Goal: Transaction & Acquisition: Obtain resource

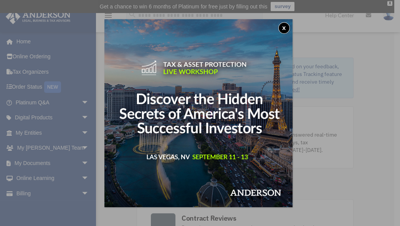
click at [267, 91] on img at bounding box center [198, 113] width 188 height 188
click at [283, 24] on button "x" at bounding box center [284, 28] width 12 height 12
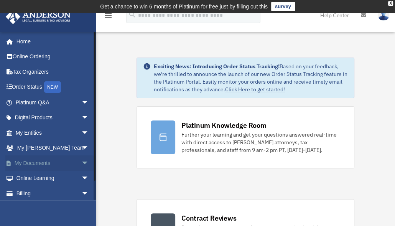
click at [81, 161] on span "arrow_drop_down" at bounding box center [88, 163] width 15 height 16
click at [31, 176] on link "Box" at bounding box center [56, 178] width 90 height 15
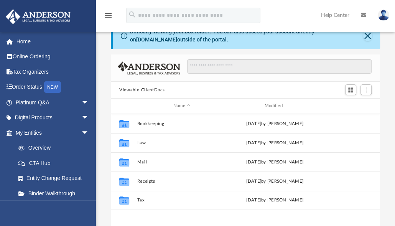
scroll to position [61, 0]
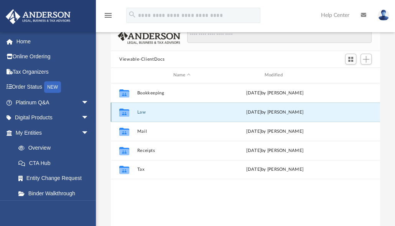
click at [142, 110] on button "Law" at bounding box center [182, 112] width 90 height 5
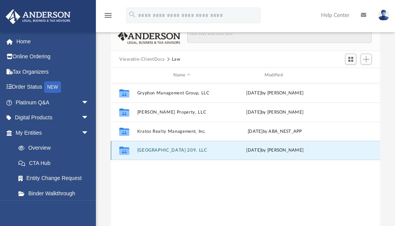
click at [186, 148] on button "Tamarack Village 209, LLC" at bounding box center [182, 150] width 90 height 5
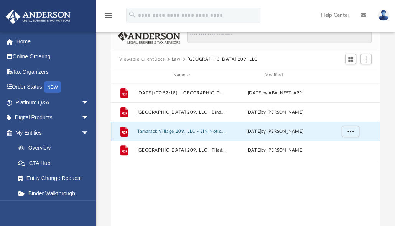
click at [215, 130] on button "Tamarack Village 209, LLC - EIN Notice.pdf" at bounding box center [182, 131] width 90 height 5
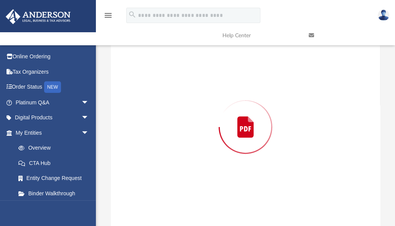
click at [215, 130] on div "Preview" at bounding box center [245, 127] width 269 height 198
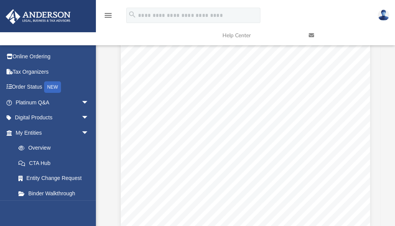
click at [310, 34] on icon at bounding box center [311, 35] width 5 height 5
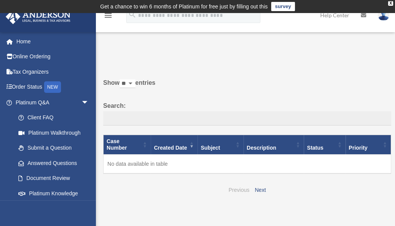
click at [238, 189] on link "Previous" at bounding box center [239, 190] width 21 height 6
click at [239, 188] on link "Previous" at bounding box center [239, 190] width 21 height 6
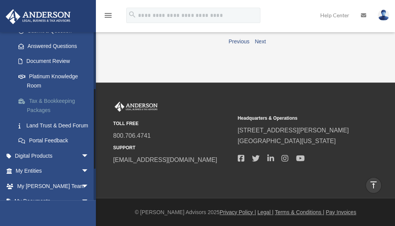
scroll to position [178, 0]
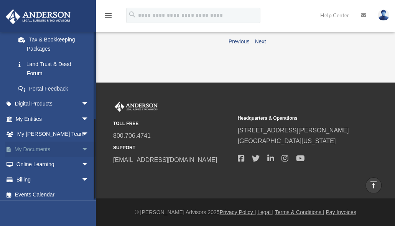
click at [81, 148] on span "arrow_drop_down" at bounding box center [88, 150] width 15 height 16
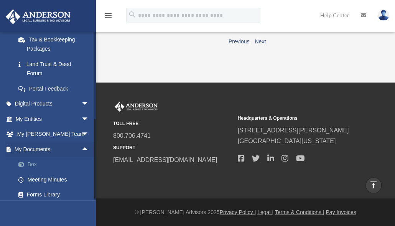
click at [31, 161] on link "Box" at bounding box center [56, 164] width 90 height 15
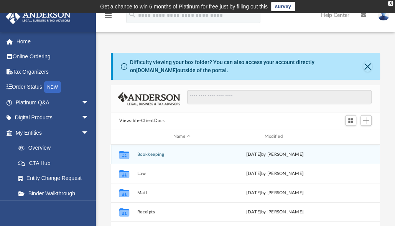
scroll to position [61, 0]
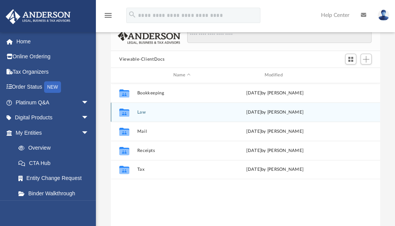
click at [222, 110] on button "Law" at bounding box center [182, 112] width 90 height 5
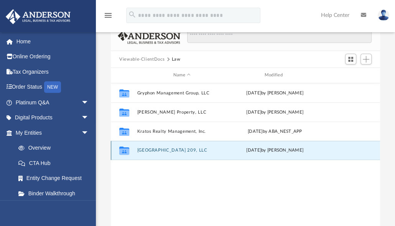
click at [193, 148] on button "[GEOGRAPHIC_DATA] 209, LLC" at bounding box center [182, 150] width 90 height 5
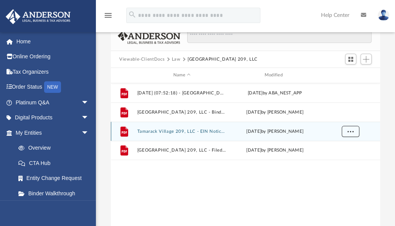
click at [346, 130] on button "More options" at bounding box center [351, 131] width 18 height 12
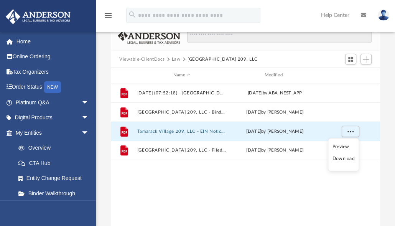
click at [349, 160] on li "Download" at bounding box center [344, 159] width 22 height 8
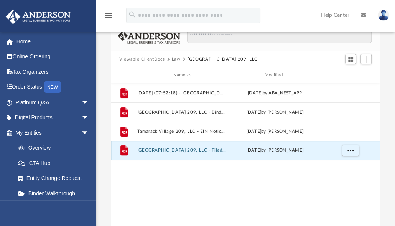
click at [215, 149] on button "Tamarack Village 209, LLC - Filed Articles.pdf" at bounding box center [182, 150] width 90 height 5
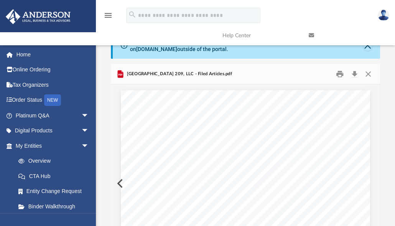
scroll to position [0, 0]
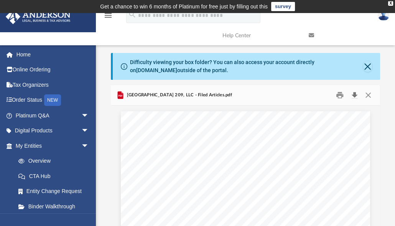
click at [352, 95] on button "Download" at bounding box center [354, 95] width 14 height 12
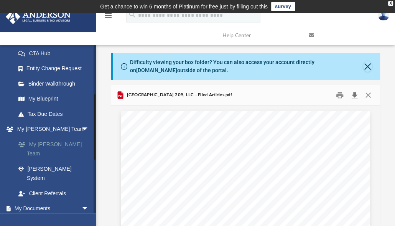
scroll to position [184, 0]
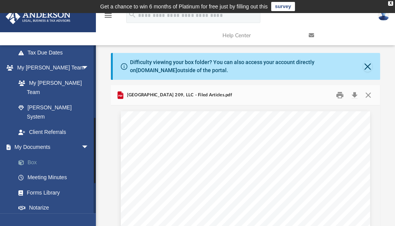
click at [32, 155] on link "Box" at bounding box center [56, 162] width 90 height 15
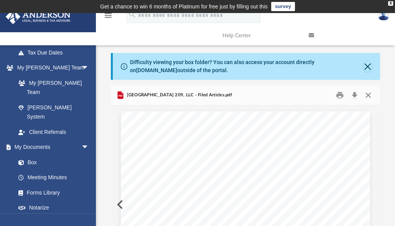
click at [367, 94] on button "Close" at bounding box center [368, 95] width 14 height 12
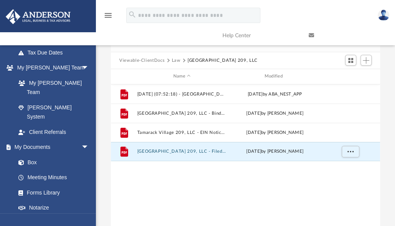
scroll to position [61, 0]
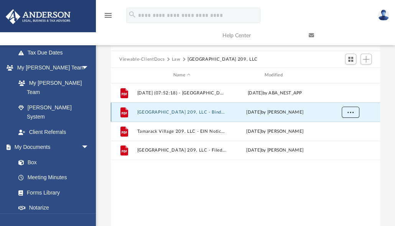
click at [347, 112] on button "More options" at bounding box center [351, 112] width 18 height 12
click at [339, 139] on li "Download" at bounding box center [344, 139] width 22 height 8
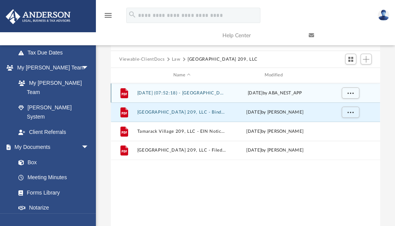
click at [289, 89] on div "Thu Aug 7 2025 by ABA_NEST_APP" at bounding box center [275, 92] width 90 height 7
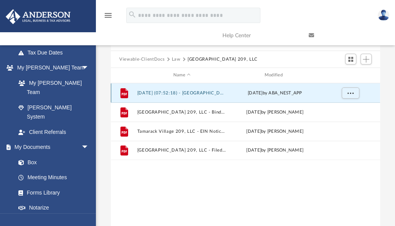
click at [220, 89] on div "File 2025.08.07 (07:52:18) - Tamarack Village 209, LLC - EIN Letter from IRS.pd…" at bounding box center [245, 92] width 269 height 19
click at [349, 92] on span "More options" at bounding box center [350, 93] width 6 height 4
click at [338, 109] on li "Preview" at bounding box center [344, 108] width 22 height 8
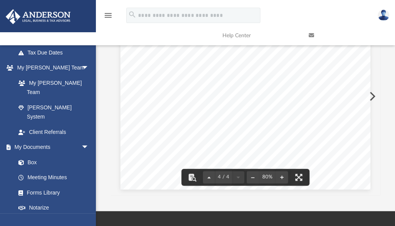
scroll to position [0, 0]
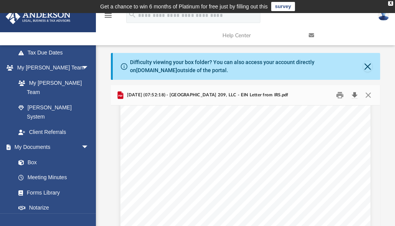
click at [353, 96] on button "Download" at bounding box center [354, 95] width 14 height 12
click at [362, 65] on div "Difficulty viewing your box folder? You can also access your account directly o…" at bounding box center [246, 66] width 233 height 16
click at [368, 92] on button "Close" at bounding box center [368, 95] width 14 height 12
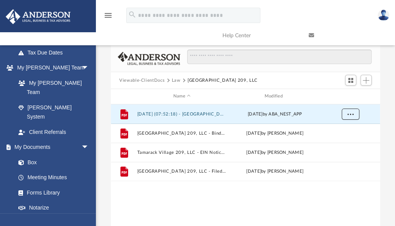
scroll to position [61, 0]
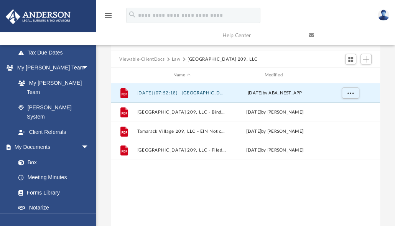
click at [175, 59] on button "Law" at bounding box center [176, 59] width 9 height 7
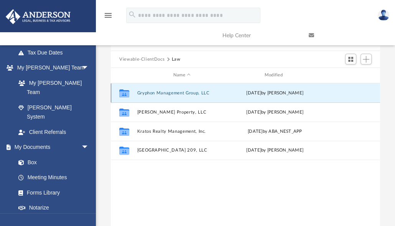
click at [189, 92] on button "Gryphon Management Group, LLC" at bounding box center [182, 93] width 90 height 5
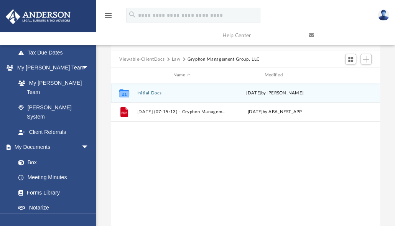
click at [161, 92] on button "Initial Docs" at bounding box center [182, 93] width 90 height 5
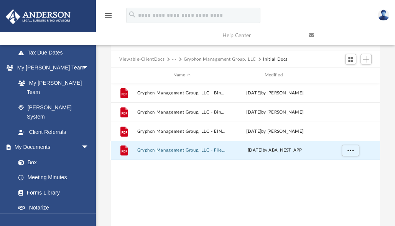
click at [226, 148] on button "Gryphon Management Group, LLC - Filed Articles.pdf" at bounding box center [182, 150] width 90 height 5
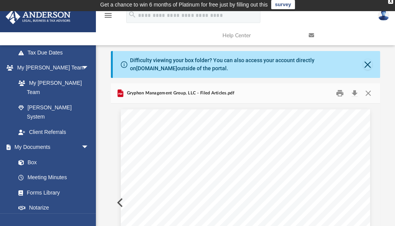
scroll to position [0, 0]
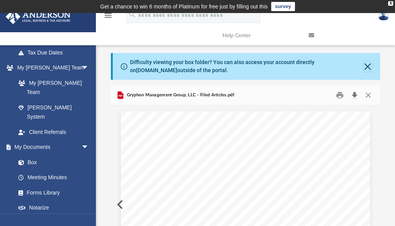
click at [351, 95] on button "Download" at bounding box center [354, 95] width 14 height 12
click at [365, 91] on button "Close" at bounding box center [368, 95] width 14 height 12
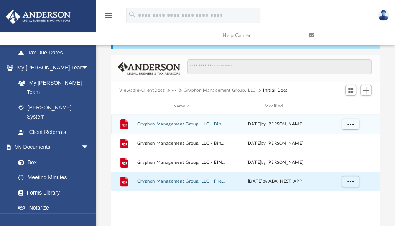
scroll to position [31, 0]
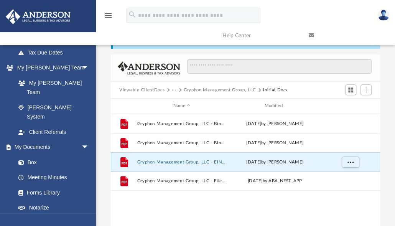
click at [218, 161] on button "Gryphon Management Group, LLC - EIN Notice.pdf" at bounding box center [182, 162] width 90 height 5
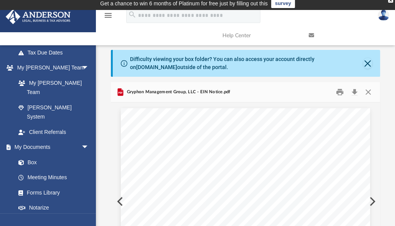
scroll to position [0, 0]
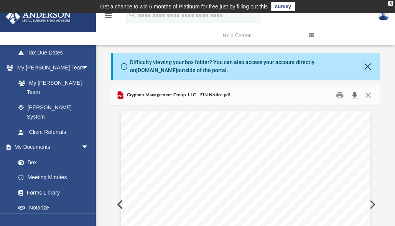
click at [356, 94] on button "Download" at bounding box center [354, 95] width 14 height 12
click at [368, 96] on button "Close" at bounding box center [368, 95] width 14 height 12
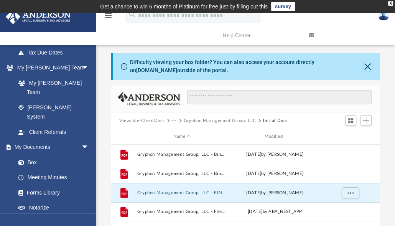
scroll to position [61, 0]
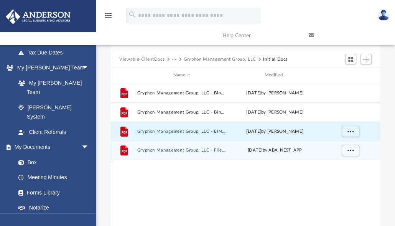
click at [212, 148] on button "Gryphon Management Group, LLC - Filed Articles.pdf" at bounding box center [182, 150] width 90 height 5
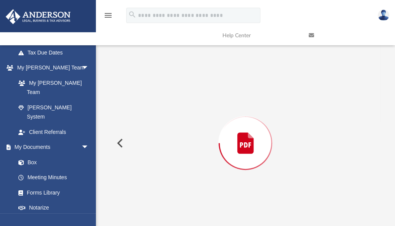
scroll to position [77, 0]
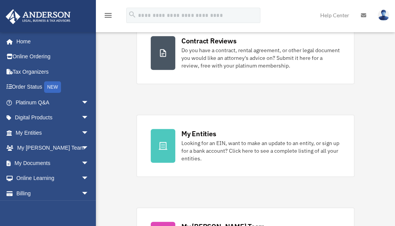
scroll to position [184, 0]
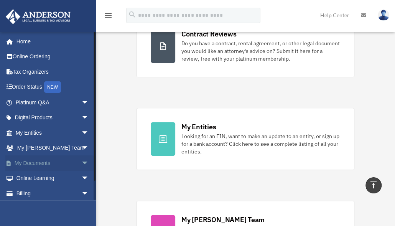
click at [81, 161] on span "arrow_drop_down" at bounding box center [88, 163] width 15 height 16
click at [33, 176] on link "Box" at bounding box center [56, 178] width 90 height 15
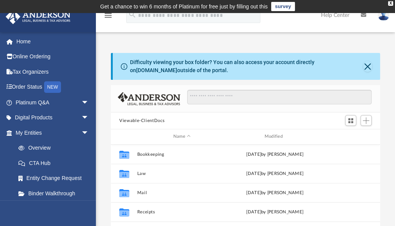
scroll to position [170, 264]
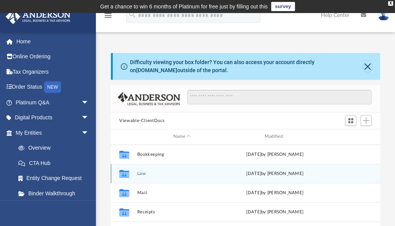
click at [142, 172] on button "Law" at bounding box center [182, 173] width 90 height 5
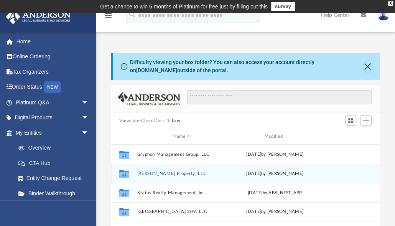
click at [175, 171] on button "[PERSON_NAME] Property, LLC" at bounding box center [182, 173] width 90 height 5
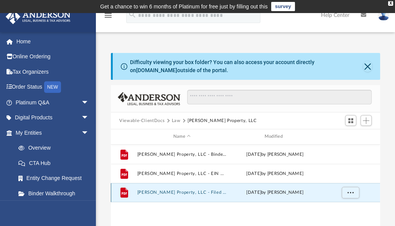
click at [208, 190] on button "[PERSON_NAME] Property, LLC - Filed Articles.pdf" at bounding box center [182, 192] width 90 height 5
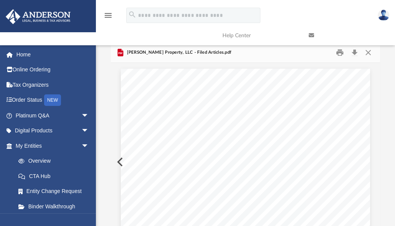
scroll to position [0, 0]
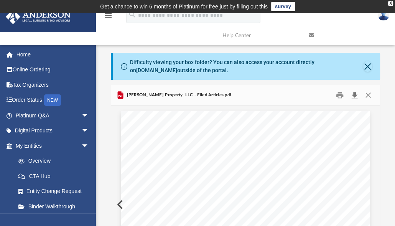
click at [354, 94] on button "Download" at bounding box center [354, 95] width 14 height 12
click at [367, 96] on button "Close" at bounding box center [368, 95] width 14 height 12
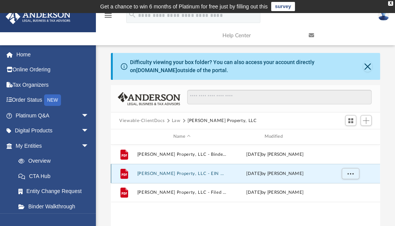
click at [208, 173] on button "[PERSON_NAME] Property, LLC - EIN Notice.pdf" at bounding box center [182, 173] width 90 height 5
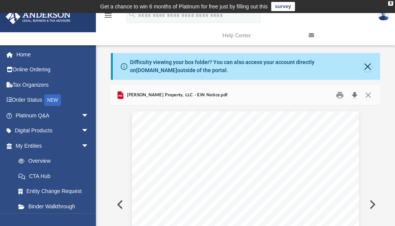
click at [354, 95] on button "Download" at bounding box center [354, 95] width 14 height 12
click at [366, 96] on button "Close" at bounding box center [368, 95] width 14 height 12
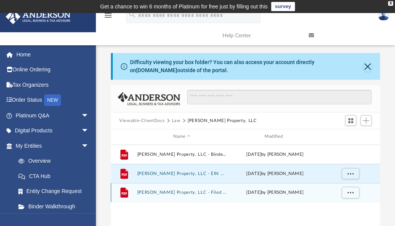
click at [213, 190] on button "[PERSON_NAME] Property, LLC - Filed Articles.pdf" at bounding box center [182, 192] width 90 height 5
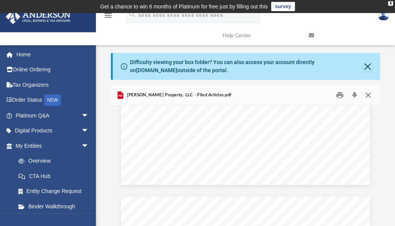
click at [367, 95] on button "Close" at bounding box center [368, 95] width 14 height 12
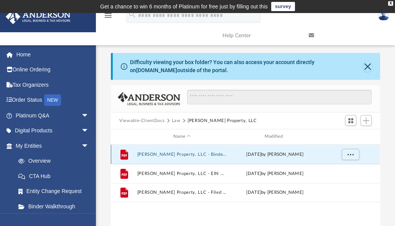
click at [216, 152] on button "[PERSON_NAME] Property, LLC - Binder Documents.pdf" at bounding box center [182, 154] width 90 height 5
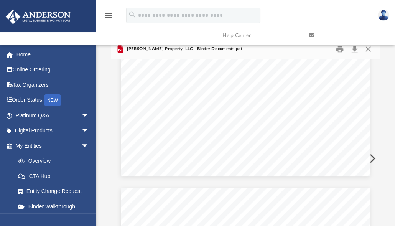
scroll to position [2, 0]
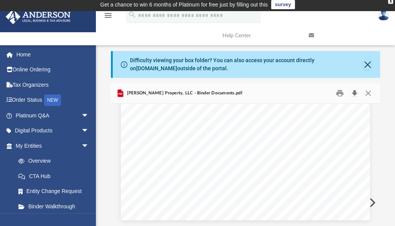
click at [354, 91] on button "Download" at bounding box center [354, 93] width 14 height 12
click at [369, 92] on button "Close" at bounding box center [368, 93] width 14 height 12
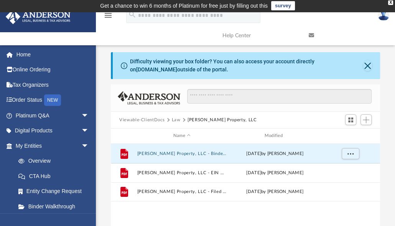
scroll to position [0, 0]
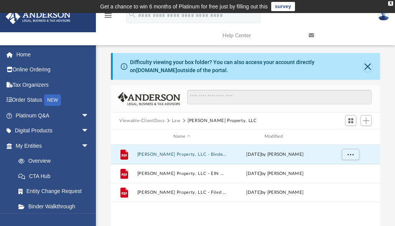
click at [175, 119] on button "Law" at bounding box center [176, 120] width 9 height 7
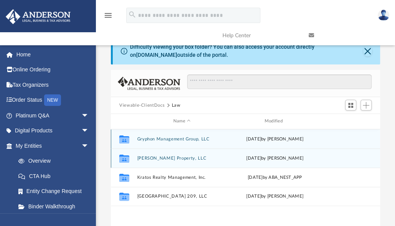
scroll to position [31, 0]
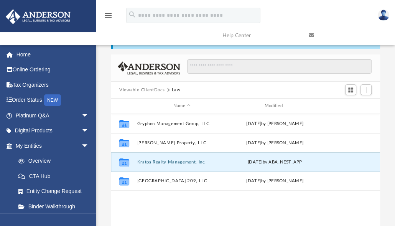
click at [189, 161] on button "Kratos Realty Management, Inc." at bounding box center [182, 162] width 90 height 5
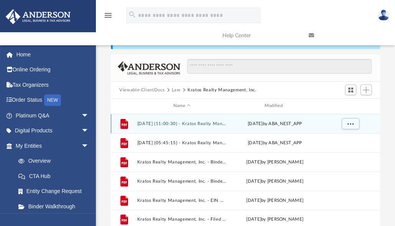
click at [215, 123] on button "[DATE] (11:00:30) - Kratos Realty Management, Inc. - EIN Letter from IRS.pdf" at bounding box center [182, 123] width 90 height 5
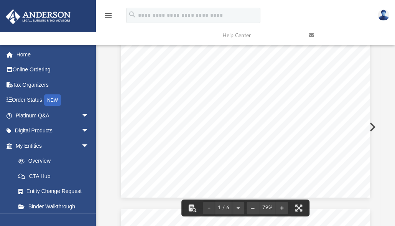
scroll to position [184, 0]
